Goal: Transaction & Acquisition: Register for event/course

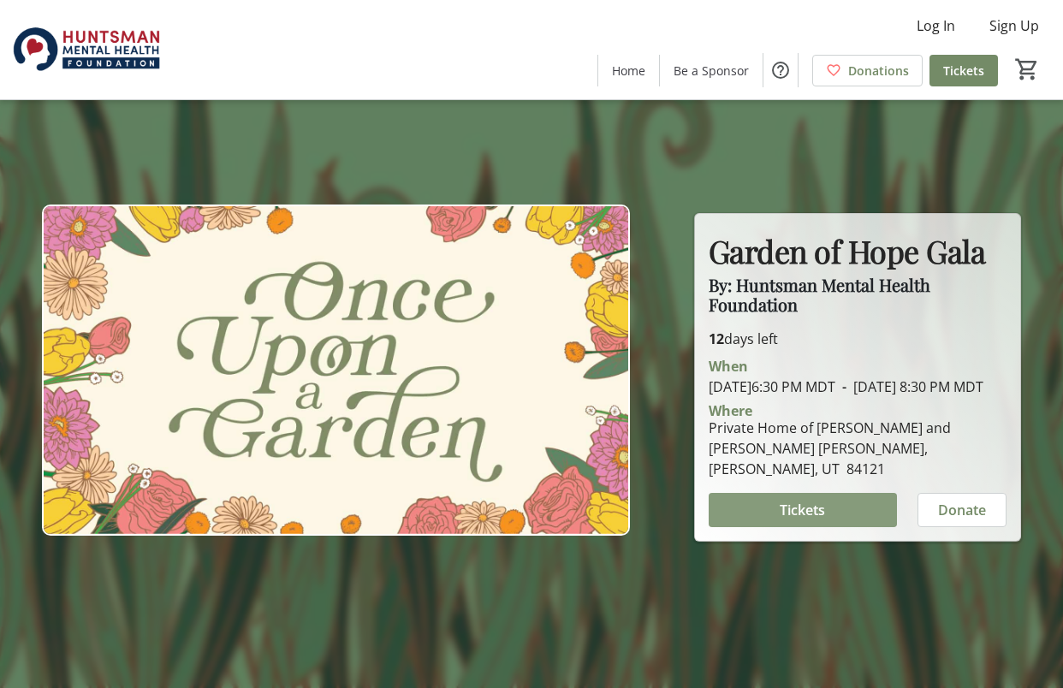
click at [777, 509] on span at bounding box center [803, 510] width 188 height 41
click at [812, 512] on button "Tickets" at bounding box center [803, 510] width 188 height 34
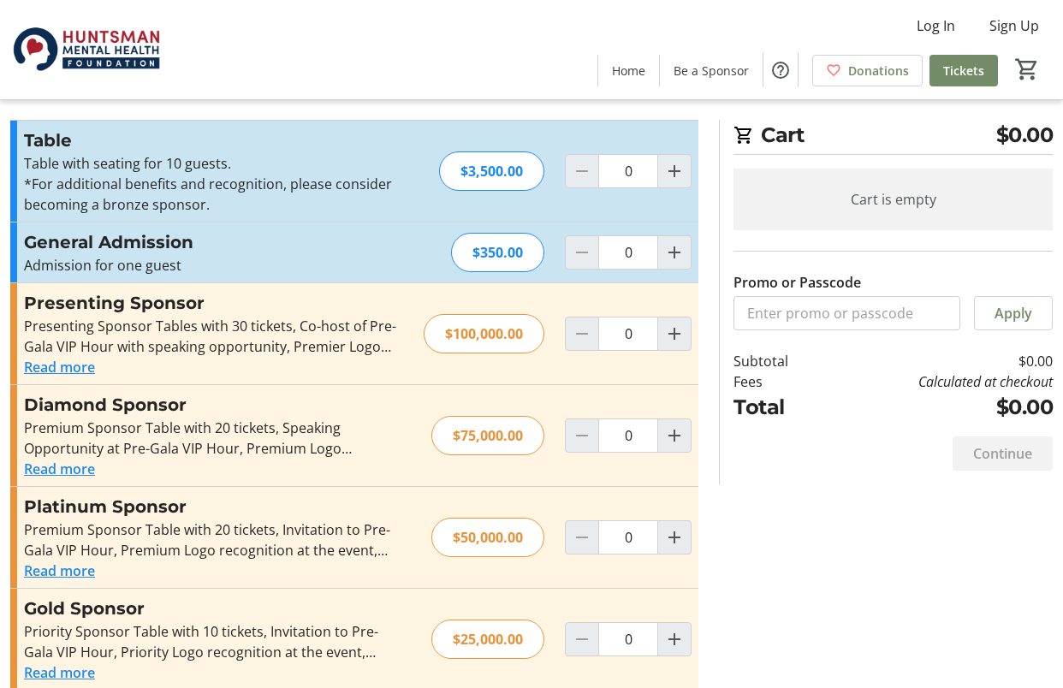
scroll to position [21, 0]
